Goal: Task Accomplishment & Management: Manage account settings

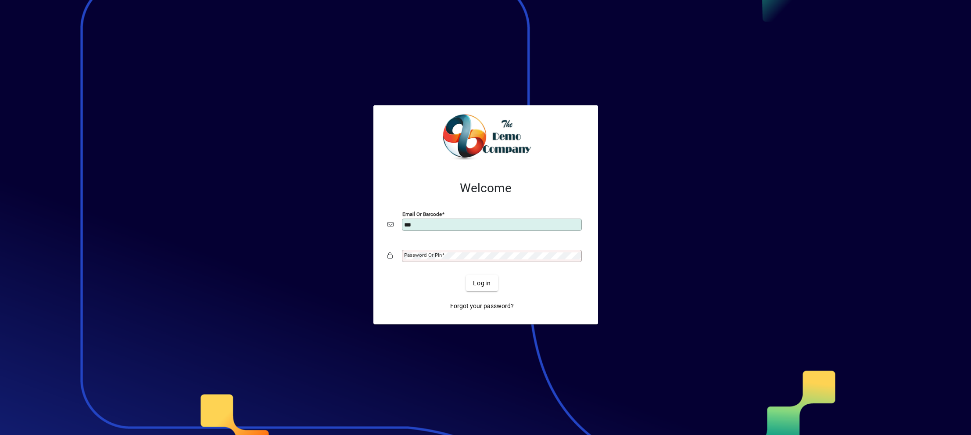
type input "**********"
click at [483, 278] on span "submit" at bounding box center [482, 283] width 32 height 21
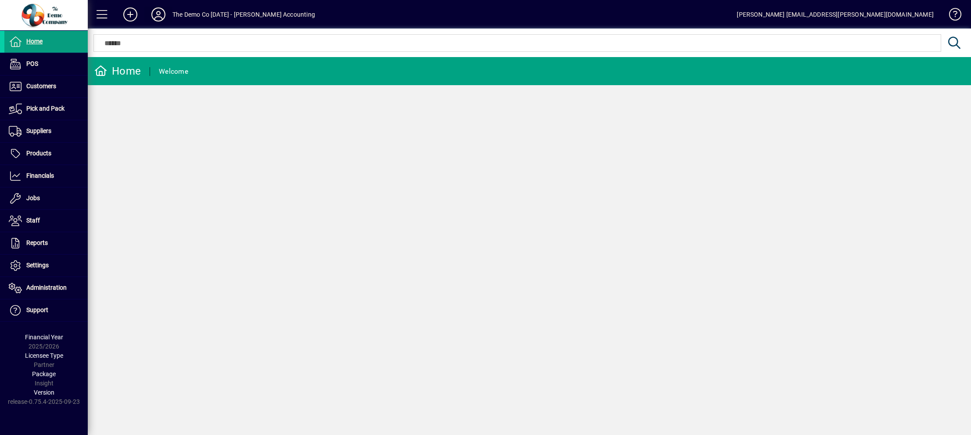
click at [157, 14] on icon at bounding box center [159, 14] width 18 height 14
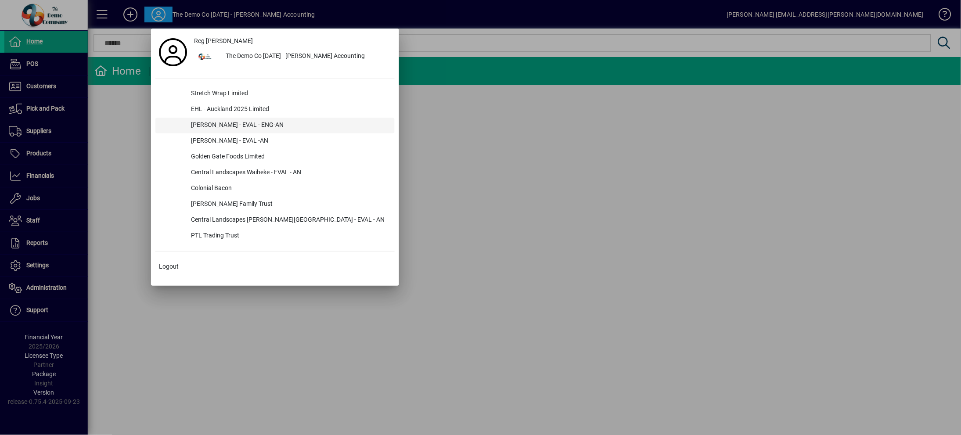
click at [204, 121] on div "Lewis Gray - EVAL - ENG-AN" at bounding box center [289, 126] width 211 height 16
